Goal: Task Accomplishment & Management: Manage account settings

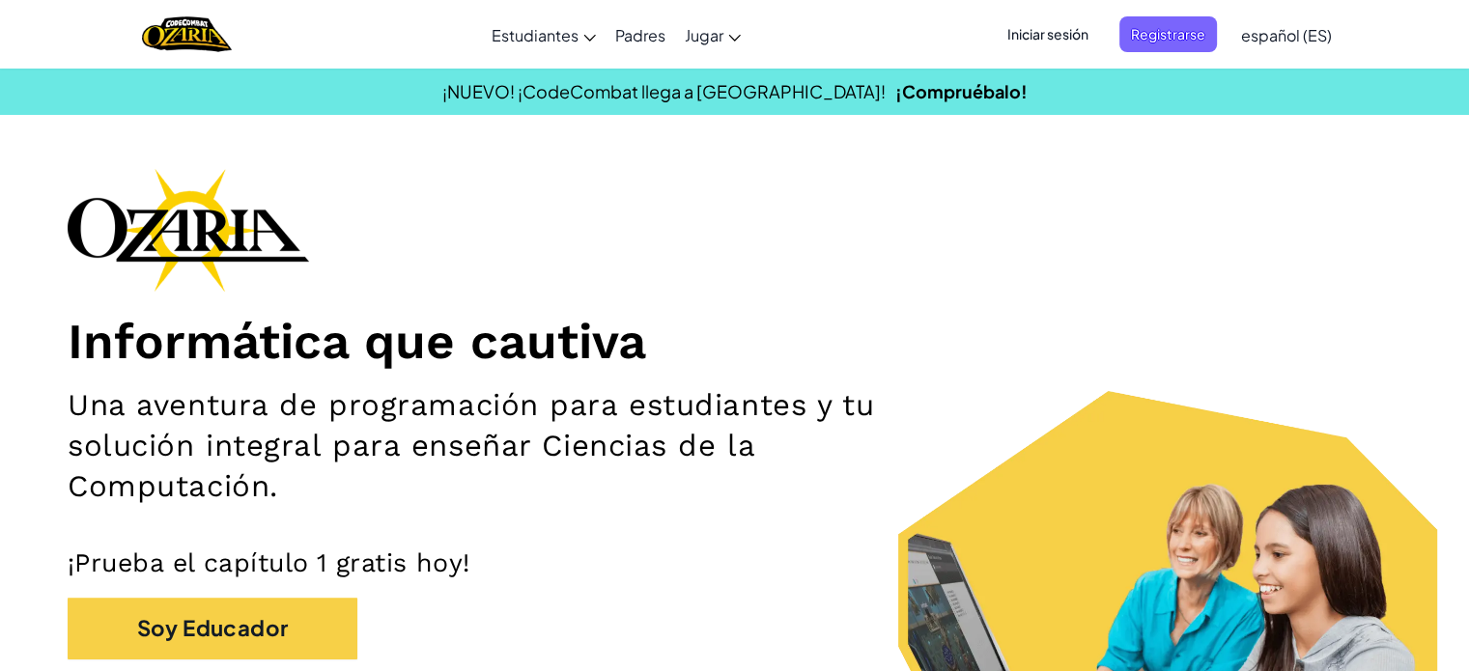
click at [1038, 34] on span "Iniciar sesión" at bounding box center [1047, 34] width 104 height 36
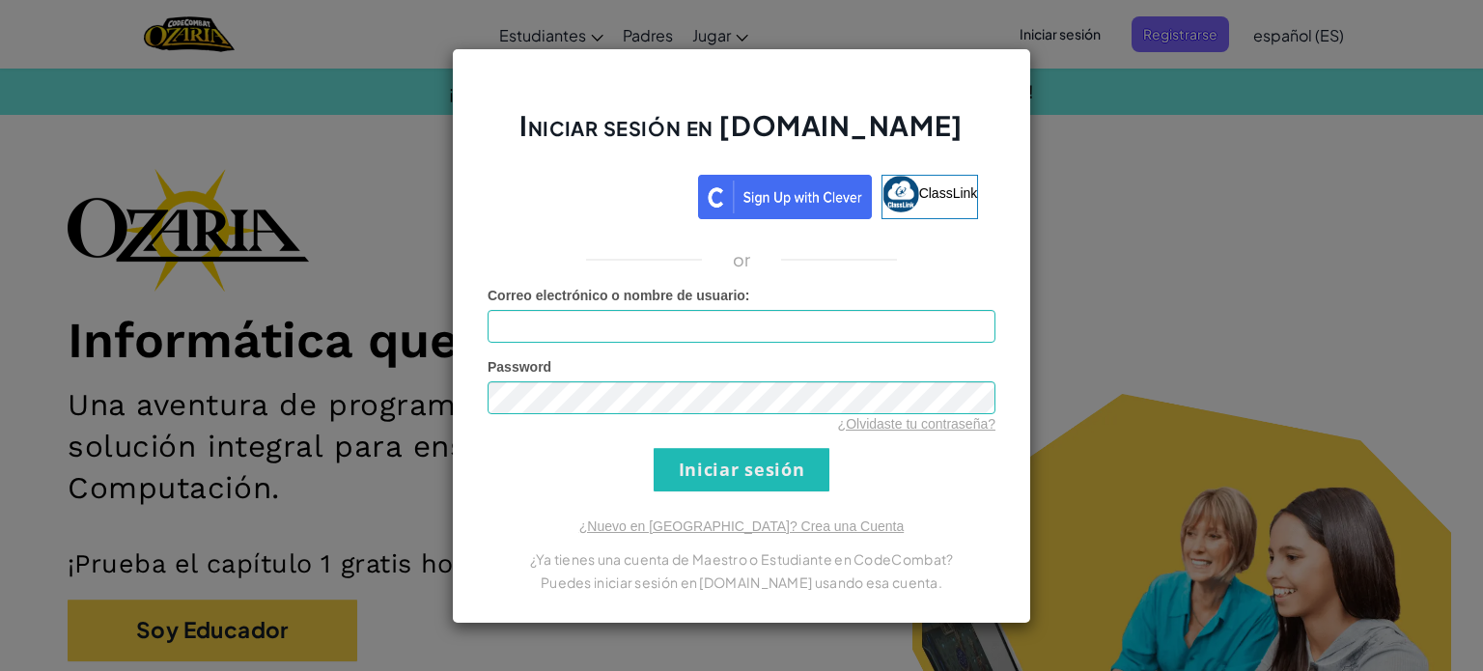
click at [542, 361] on span "Password" at bounding box center [520, 366] width 64 height 15
click at [542, 324] on input "Correo electrónico o nombre de usuario :" at bounding box center [742, 326] width 508 height 33
type input "[EMAIL_ADDRESS][DOMAIN_NAME]"
click at [696, 462] on input "Iniciar sesión" at bounding box center [742, 469] width 176 height 43
